Goal: Transaction & Acquisition: Register for event/course

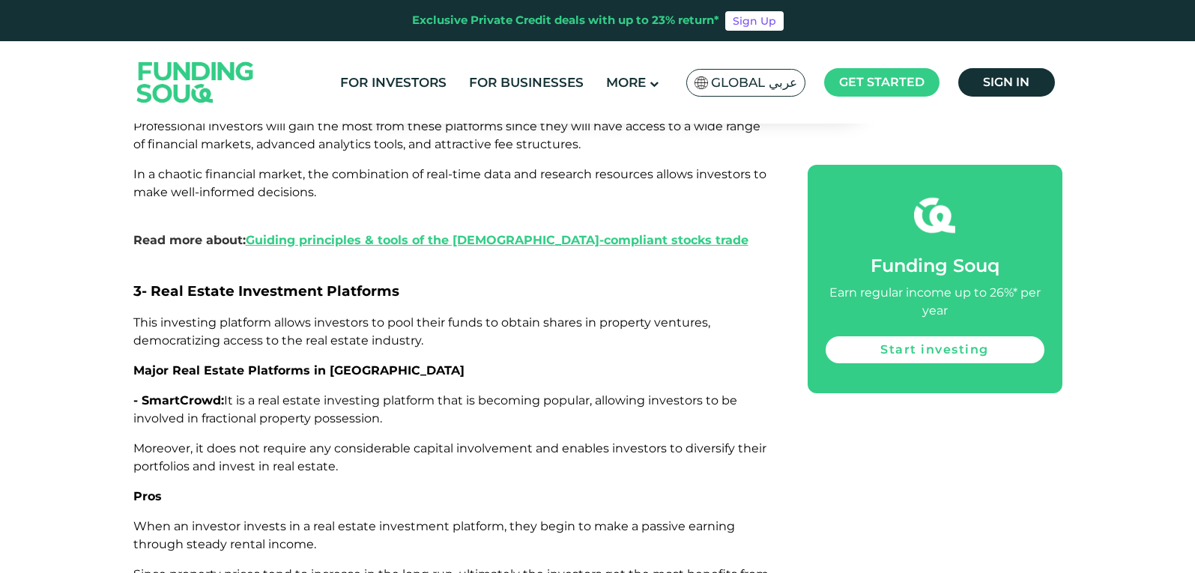
scroll to position [2621, 0]
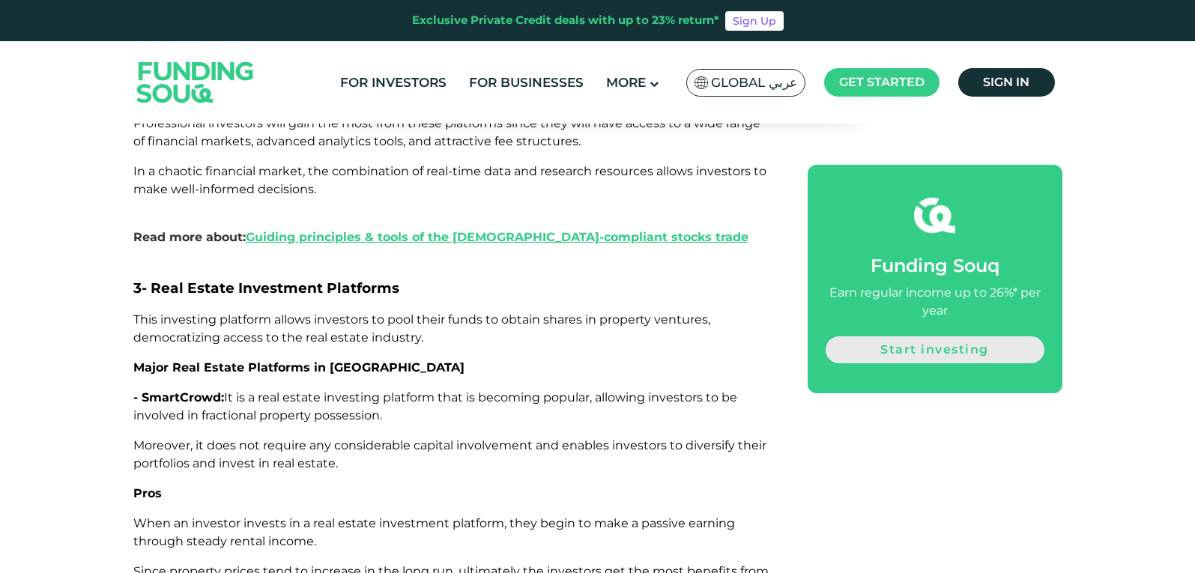
click at [947, 354] on link "Start investing" at bounding box center [934, 349] width 219 height 27
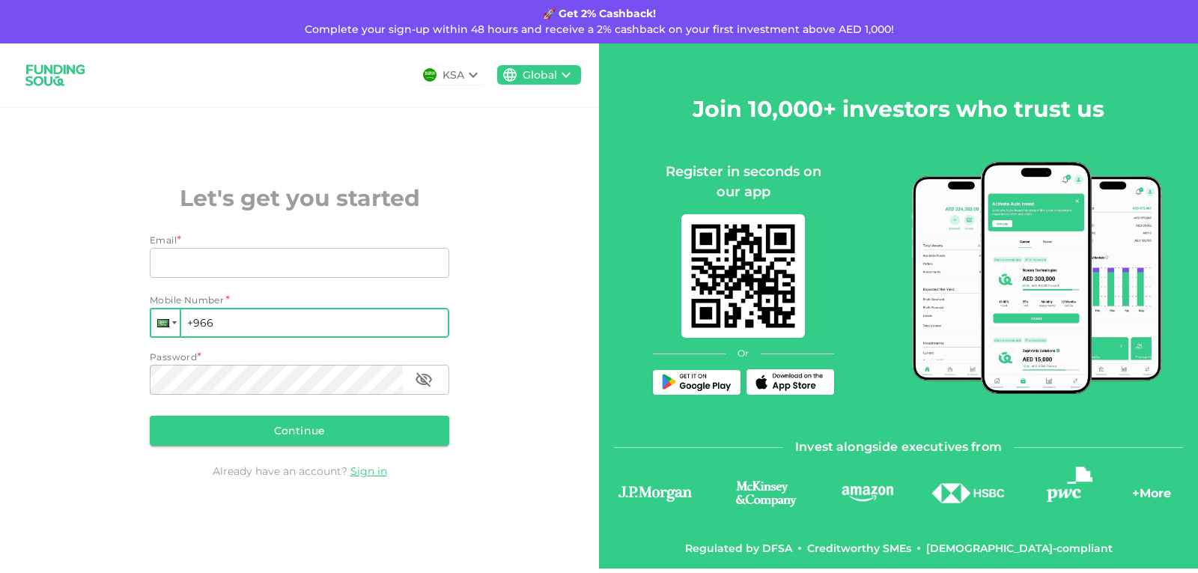
click at [163, 324] on div at bounding box center [163, 323] width 12 height 8
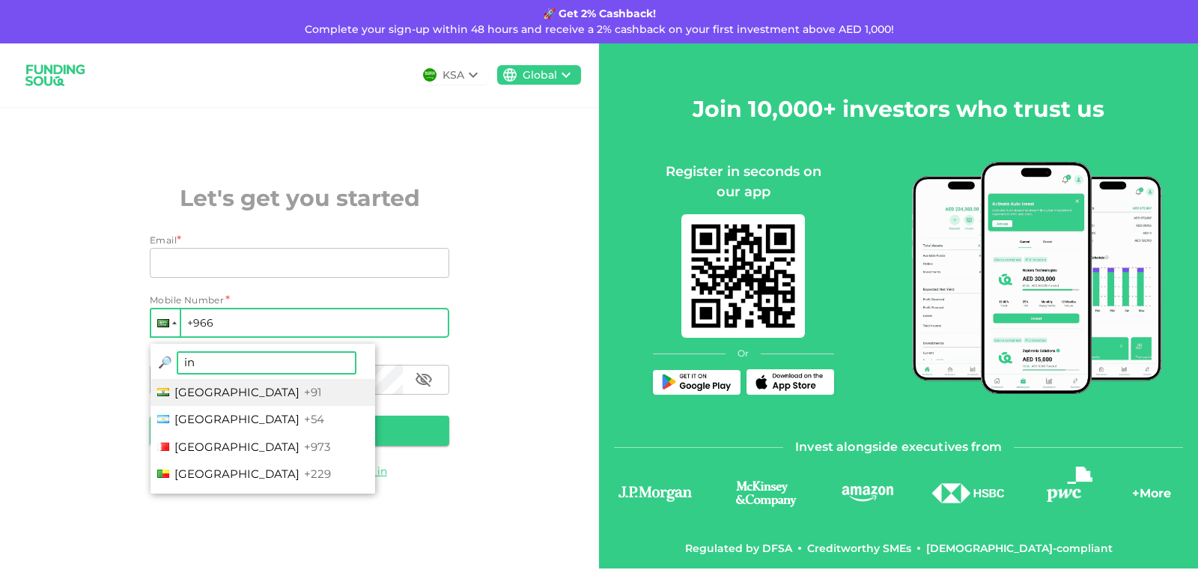
type input "ind"
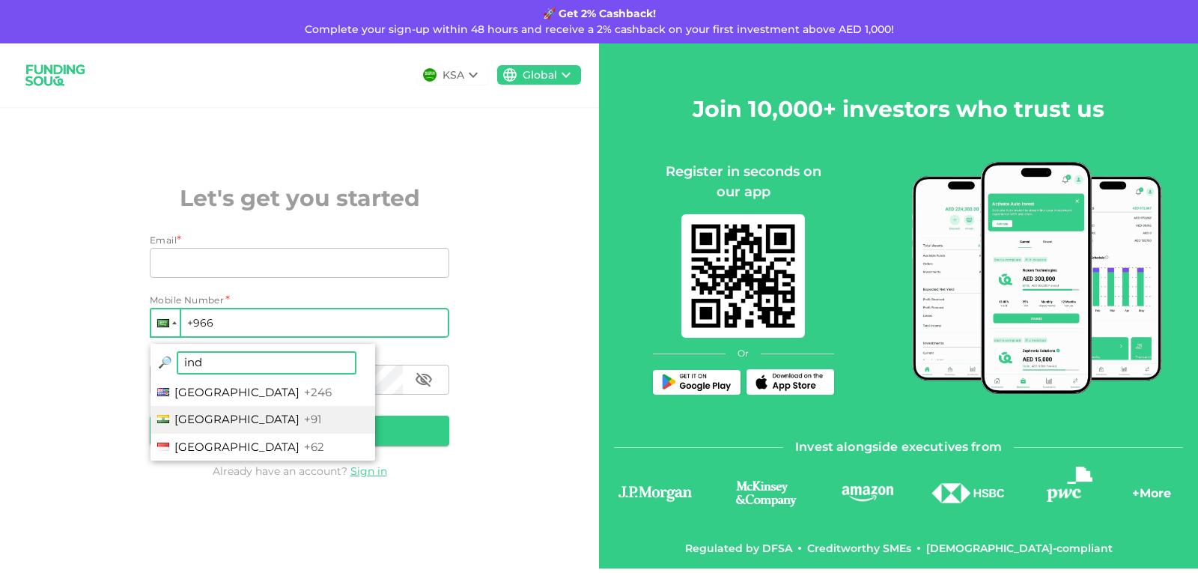
type input "+91"
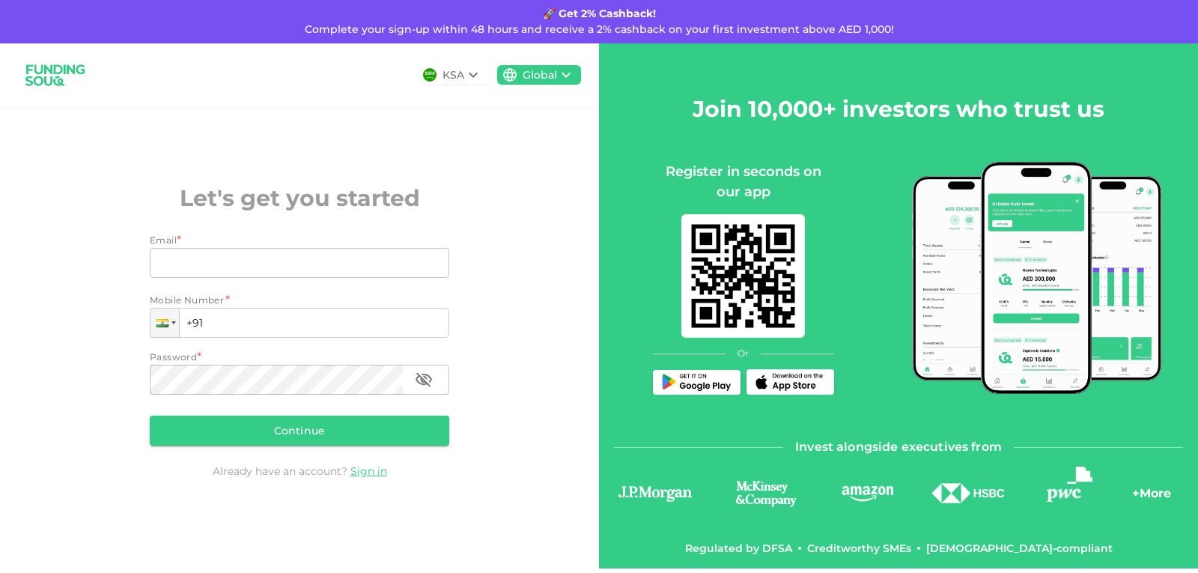
click at [443, 70] on div "KSA" at bounding box center [454, 75] width 22 height 16
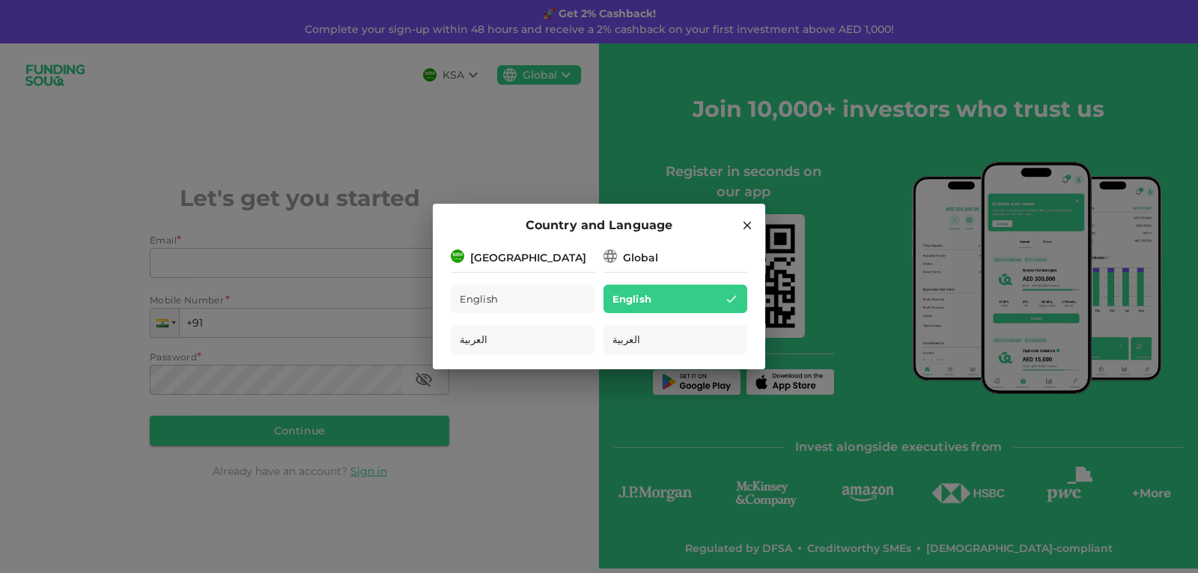
click at [546, 261] on div "[GEOGRAPHIC_DATA]" at bounding box center [523, 256] width 144 height 19
click at [679, 260] on div "Global" at bounding box center [676, 256] width 144 height 19
click at [527, 255] on div "[GEOGRAPHIC_DATA]" at bounding box center [528, 258] width 116 height 16
click at [533, 258] on div "[GEOGRAPHIC_DATA]" at bounding box center [528, 258] width 116 height 16
click at [515, 294] on div "English" at bounding box center [523, 299] width 144 height 29
